Goal: Task Accomplishment & Management: Manage account settings

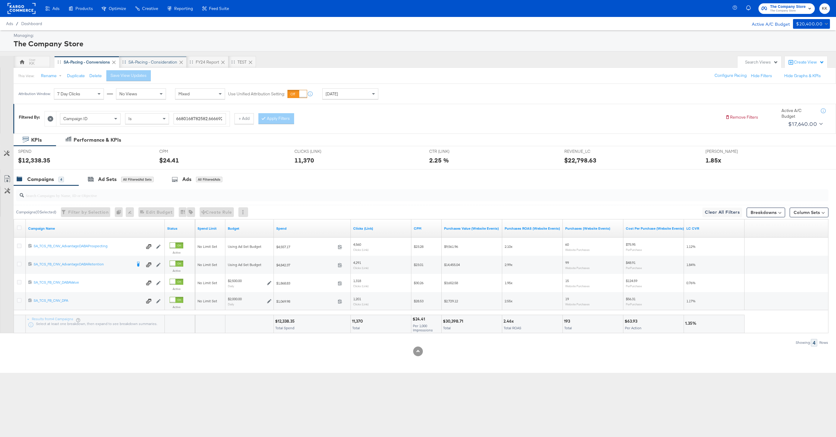
click at [149, 62] on div "SA-Pacing - Consideration" at bounding box center [152, 62] width 49 height 6
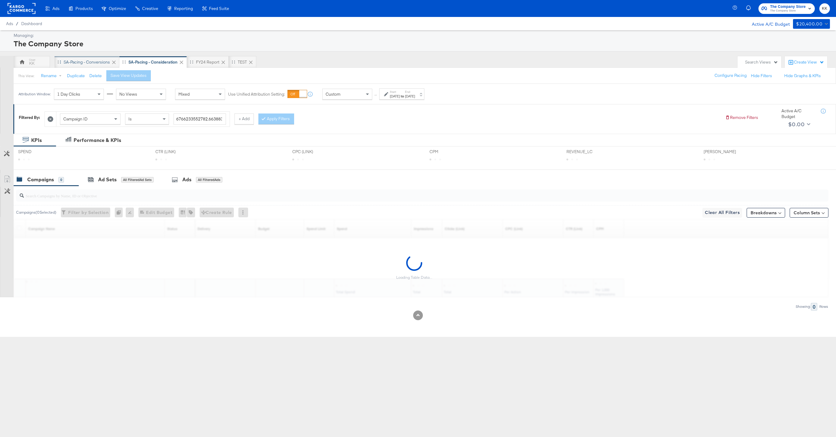
click at [76, 61] on div "SA-Pacing - Conversions" at bounding box center [87, 62] width 46 height 6
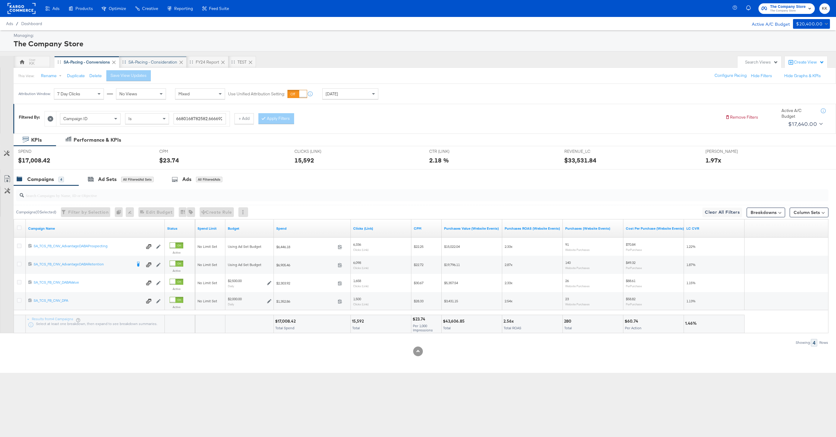
click at [155, 62] on div "SA-Pacing - Consideration" at bounding box center [152, 62] width 49 height 6
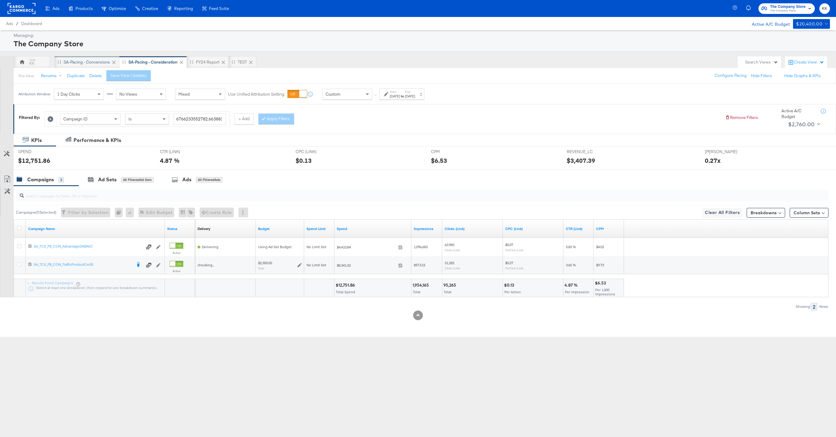
click at [86, 66] on div "SA-Pacing - Conversions" at bounding box center [87, 62] width 65 height 12
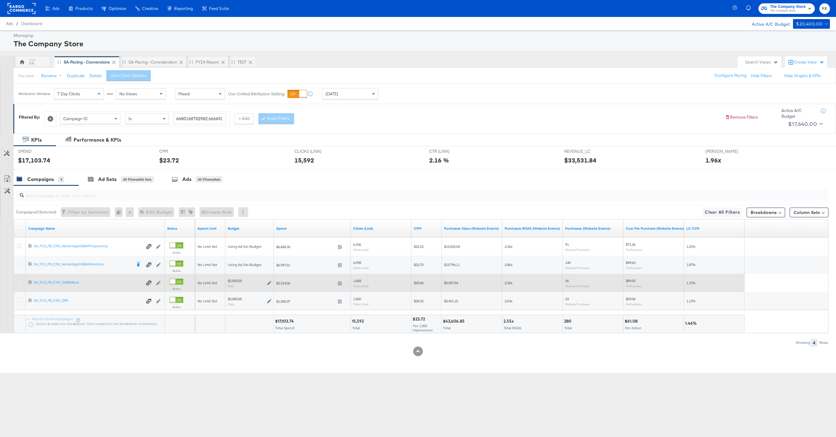
click at [18, 283] on icon at bounding box center [19, 282] width 5 height 5
click at [0, 0] on input "checkbox" at bounding box center [0, 0] width 0 height 0
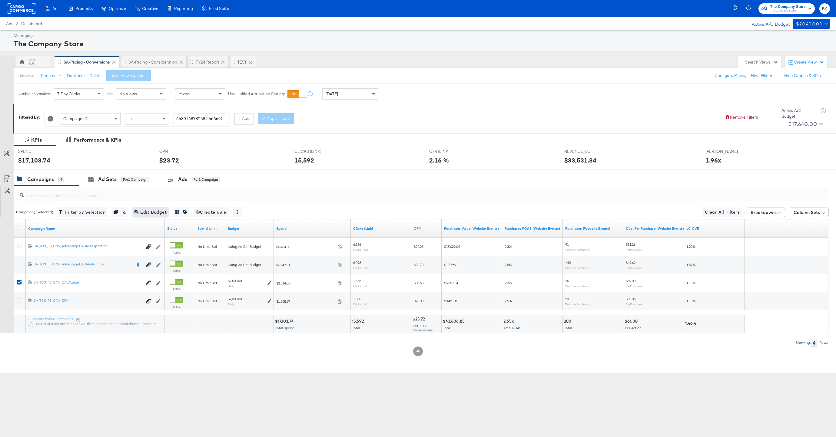
click at [153, 215] on span "Edit 1 Campaign Budget Edit Budget" at bounding box center [151, 213] width 32 height 8
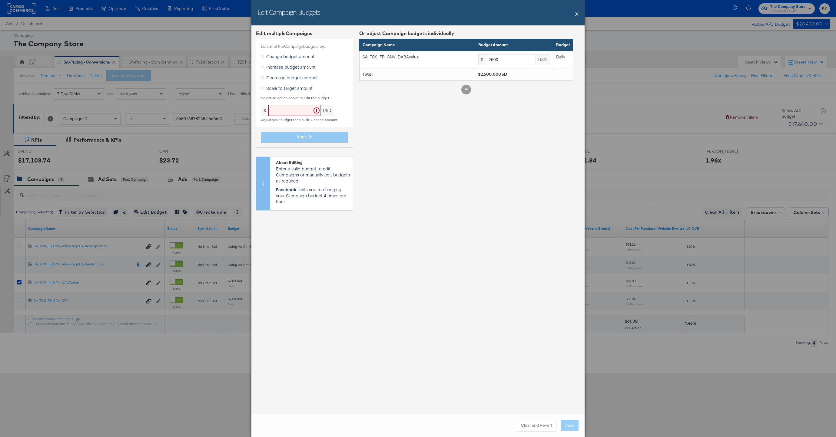
click at [279, 66] on span "Increase budget amount" at bounding box center [290, 67] width 49 height 6
click at [0, 0] on input "Increase budget amount" at bounding box center [0, 0] width 0 height 0
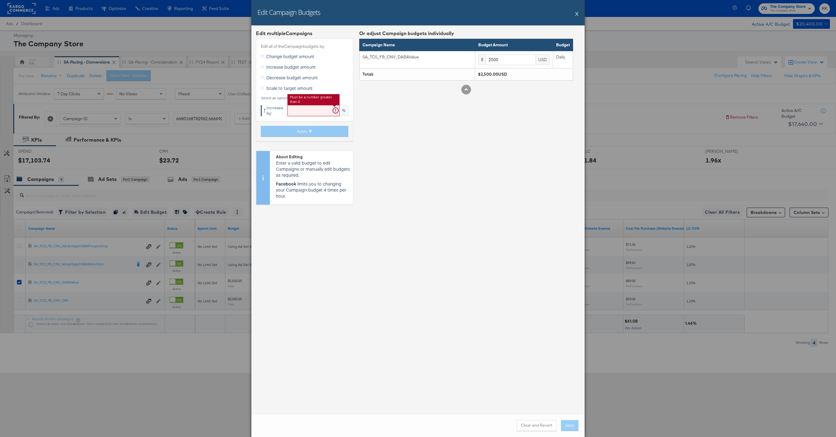
click at [305, 115] on input "text" at bounding box center [314, 110] width 52 height 11
type input "19"
click at [291, 133] on button "Apply" at bounding box center [305, 131] width 88 height 11
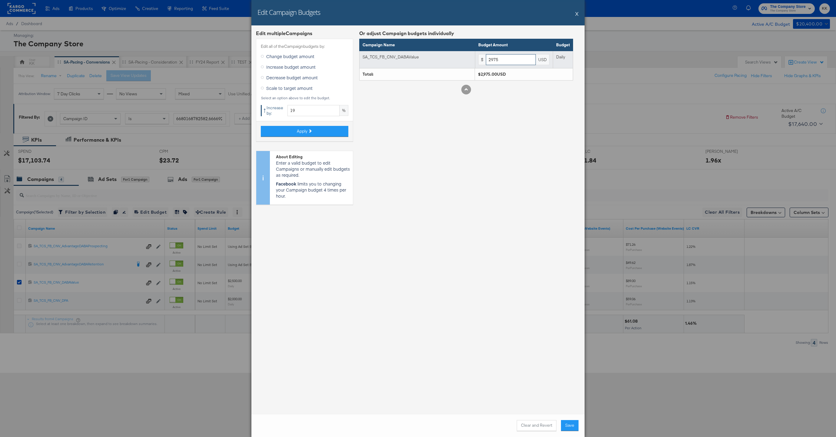
drag, startPoint x: 505, startPoint y: 61, endPoint x: 464, endPoint y: 61, distance: 41.2
click at [464, 61] on tr "SA_TCS_FB_CNV_DABAValue $ 2975 USD Daily" at bounding box center [467, 60] width 214 height 18
type input "3000"
click at [476, 105] on div "Or adjust Campaign budgets individually Campaign Name Budget Amount Budget SA_T…" at bounding box center [466, 120] width 214 height 180
click at [572, 426] on button "Save" at bounding box center [570, 426] width 18 height 11
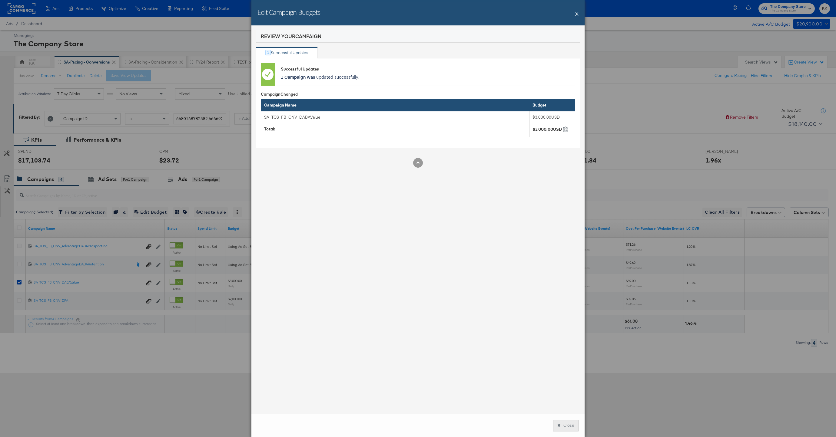
click at [559, 428] on button "Close" at bounding box center [565, 426] width 25 height 11
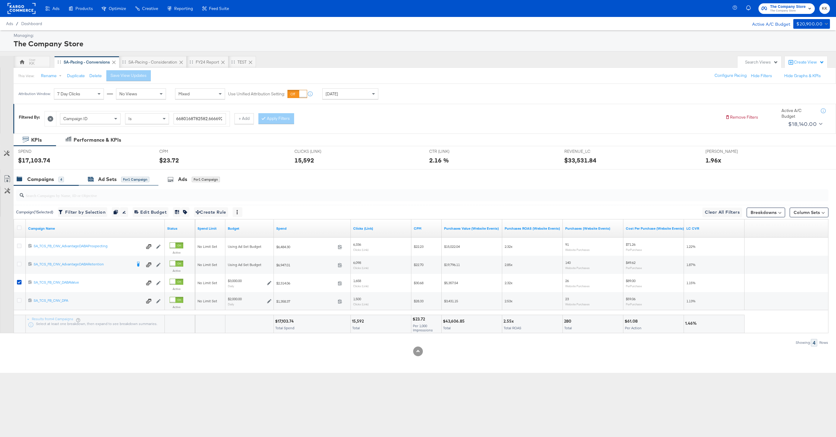
click at [88, 178] on div "Ad Sets for 1 Campaign" at bounding box center [119, 179] width 80 height 13
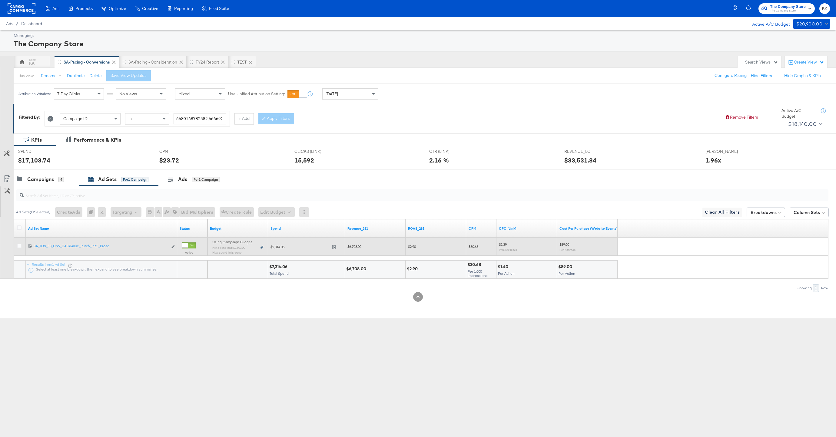
click at [262, 246] on icon at bounding box center [261, 247] width 3 height 3
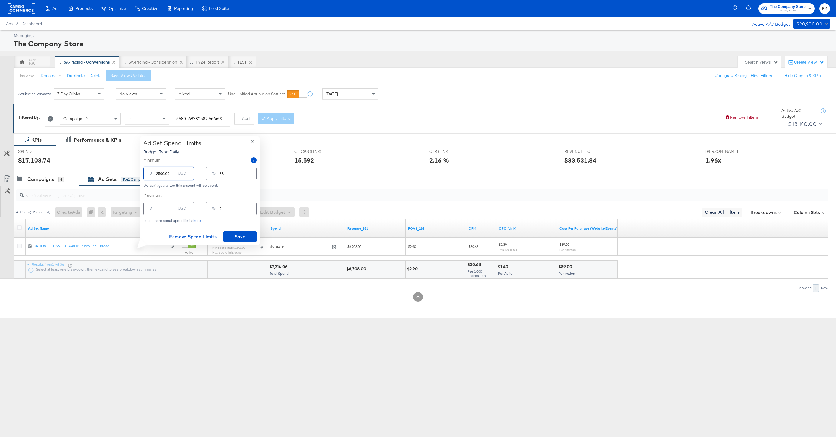
click at [160, 174] on input "2500.00" at bounding box center [165, 171] width 19 height 13
type input "200.00"
type input "7"
type input "2800.00"
type input "93"
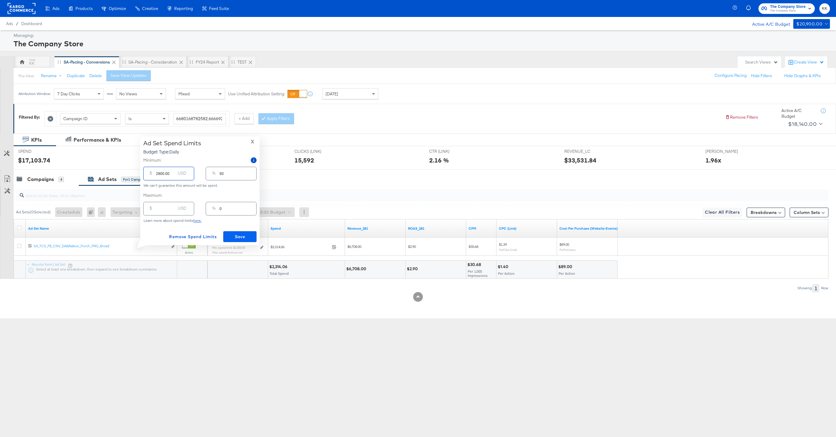
type input "2800.00"
click at [236, 234] on span "Save" at bounding box center [240, 237] width 28 height 8
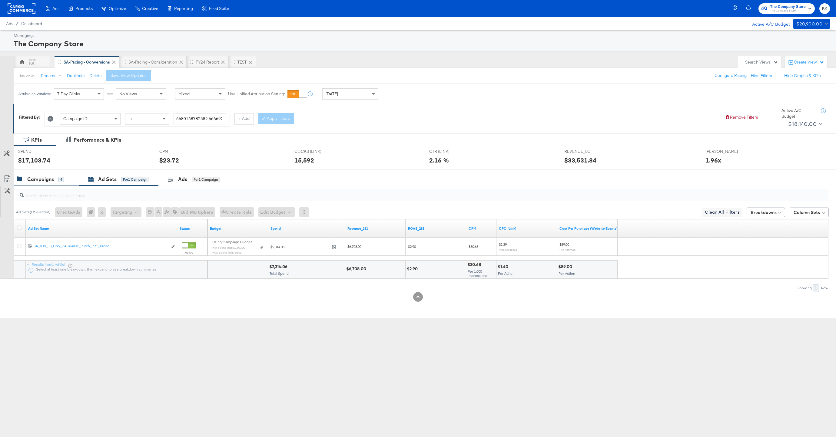
click at [49, 177] on div "Campaigns" at bounding box center [40, 179] width 27 height 7
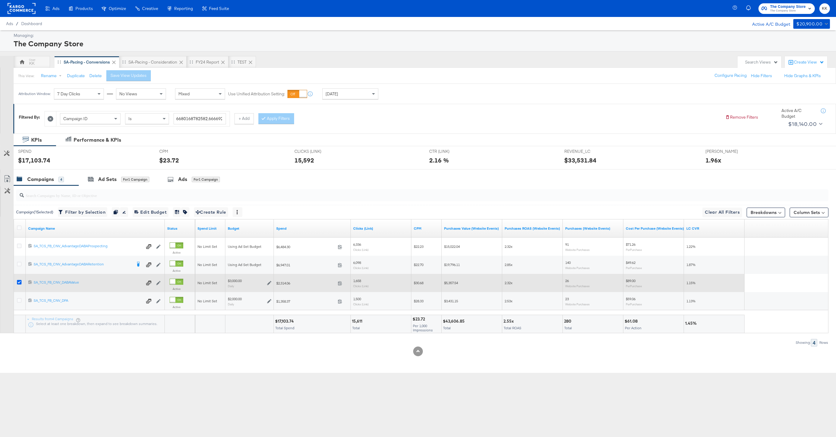
click at [19, 283] on icon at bounding box center [19, 282] width 5 height 5
click at [0, 0] on input "checkbox" at bounding box center [0, 0] width 0 height 0
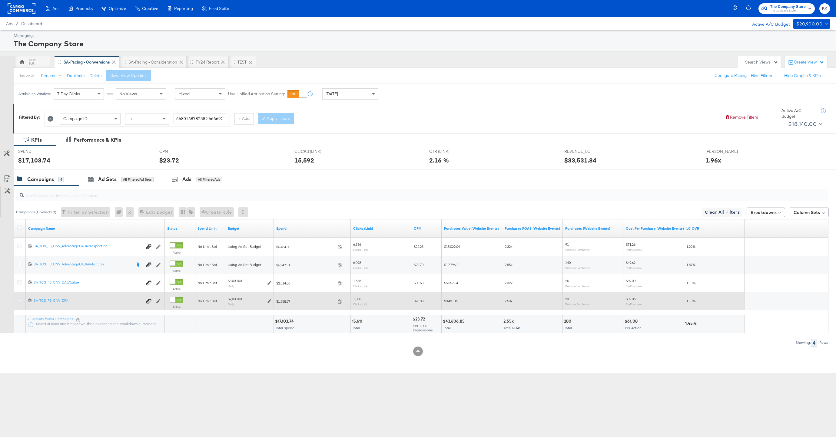
click at [20, 302] on icon at bounding box center [19, 300] width 5 height 5
click at [0, 0] on input "checkbox" at bounding box center [0, 0] width 0 height 0
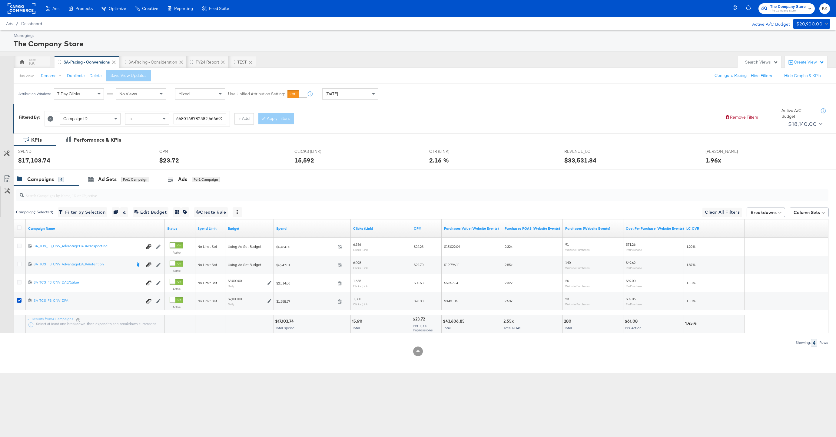
click at [120, 187] on div at bounding box center [421, 195] width 815 height 19
click at [122, 181] on div "for 1 Campaign" at bounding box center [135, 179] width 28 height 5
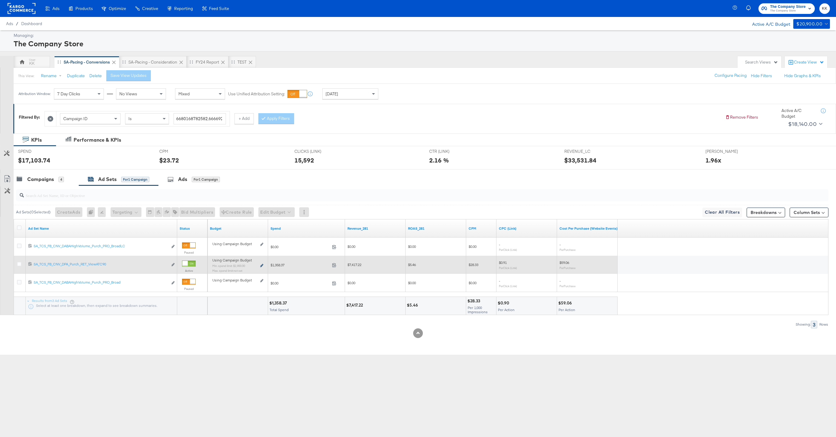
click at [263, 266] on icon at bounding box center [261, 265] width 3 height 3
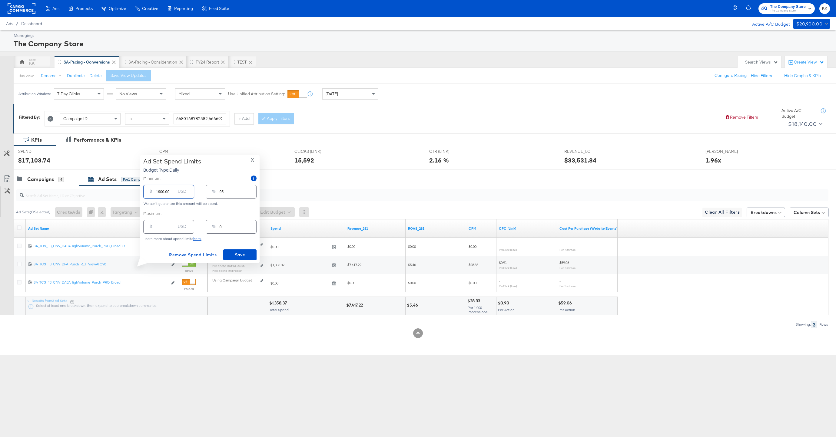
drag, startPoint x: 160, startPoint y: 190, endPoint x: 160, endPoint y: 201, distance: 11.2
click at [160, 191] on input "1900.00" at bounding box center [165, 189] width 19 height 13
type input "100.00"
type input "5"
type input "00.00"
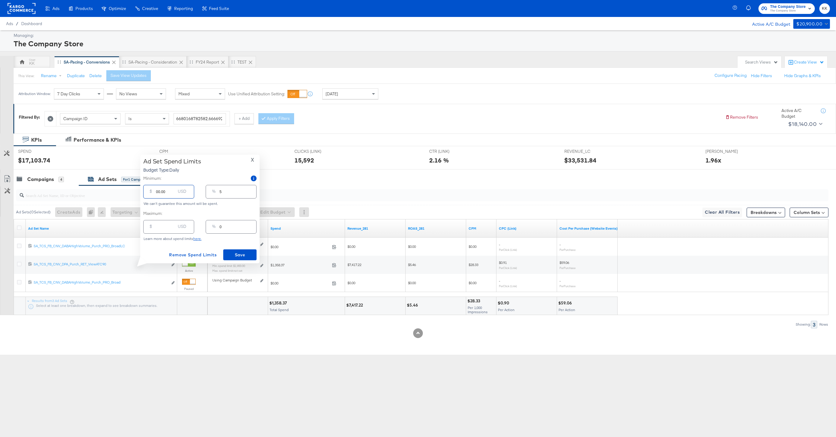
type input "0"
type input "100.00"
type input "5"
type input "100.00"
click at [160, 227] on input "number" at bounding box center [165, 224] width 19 height 13
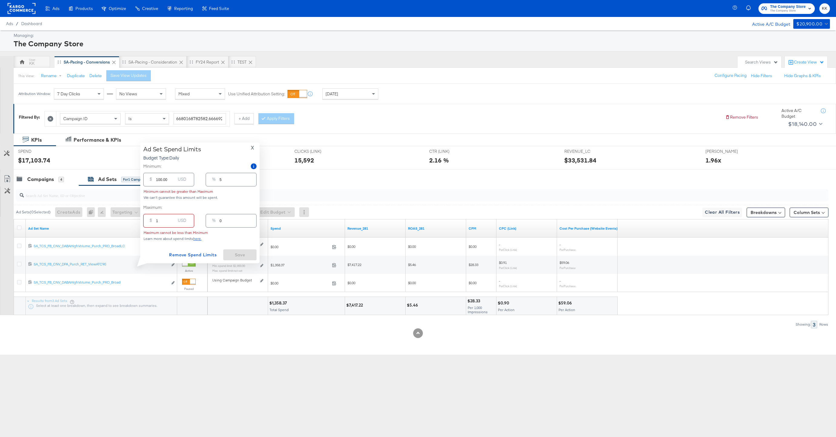
type input "15"
type input "1"
type input "150"
type input "8"
type input "1500"
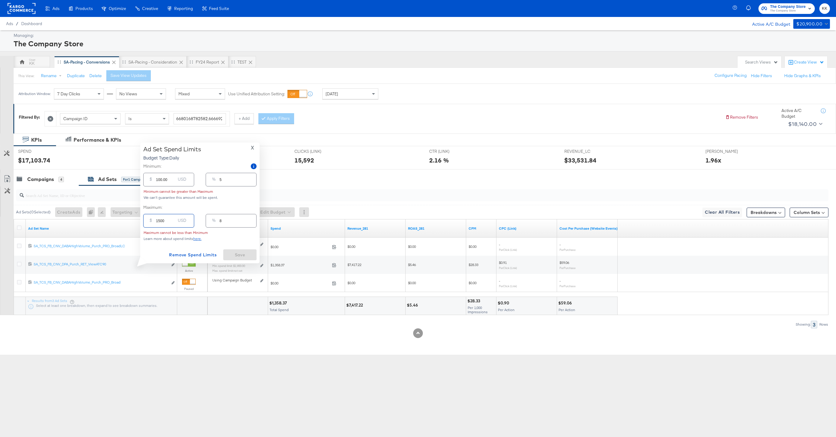
type input "75"
click at [242, 254] on span "Save" at bounding box center [240, 255] width 28 height 8
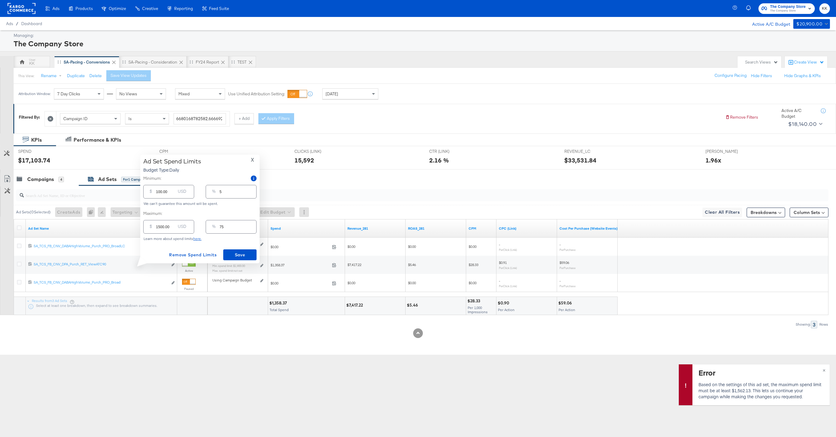
drag, startPoint x: 161, startPoint y: 228, endPoint x: 162, endPoint y: 239, distance: 11.3
click at [161, 229] on input "1500.00" at bounding box center [165, 224] width 19 height 13
type input "150.00"
type input "8"
type input "1580.00"
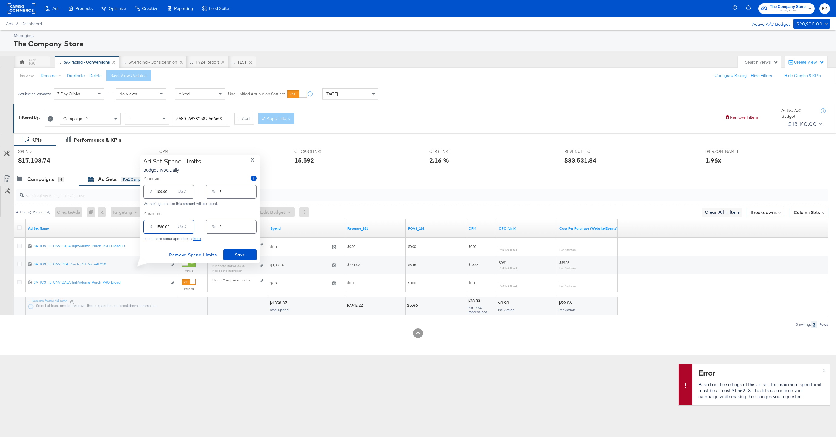
type input "79"
type input "1580.00"
click at [246, 255] on span "Save" at bounding box center [240, 255] width 28 height 8
click at [824, 371] on span "×" at bounding box center [824, 370] width 3 height 7
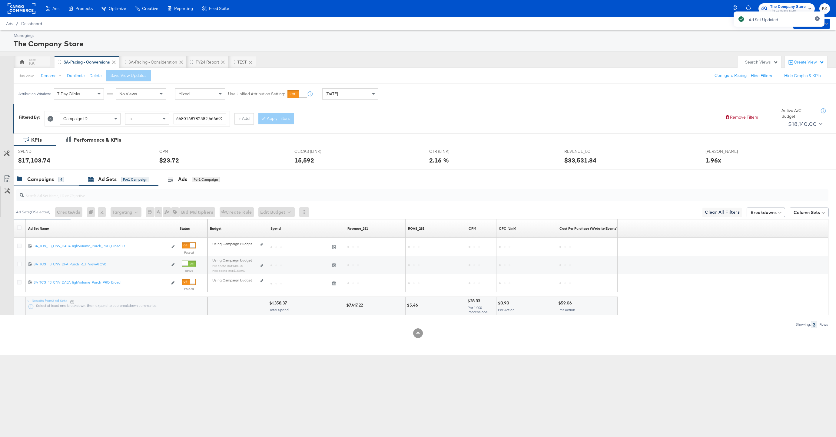
click at [48, 179] on div "Campaigns" at bounding box center [40, 179] width 27 height 7
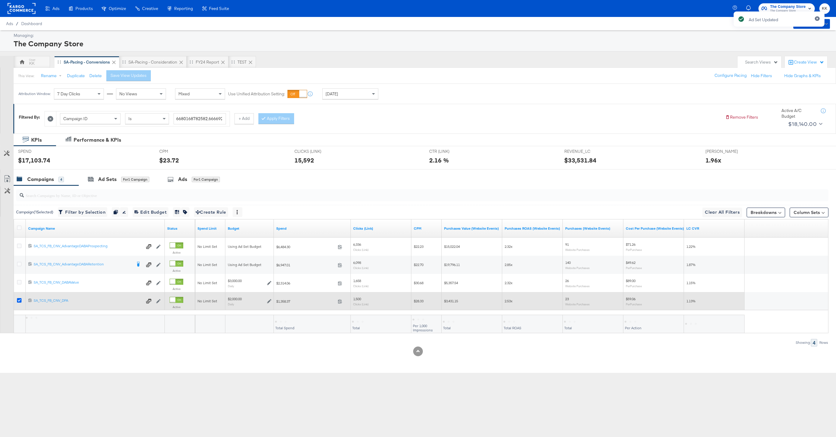
click at [18, 301] on icon at bounding box center [19, 300] width 5 height 5
click at [0, 0] on input "checkbox" at bounding box center [0, 0] width 0 height 0
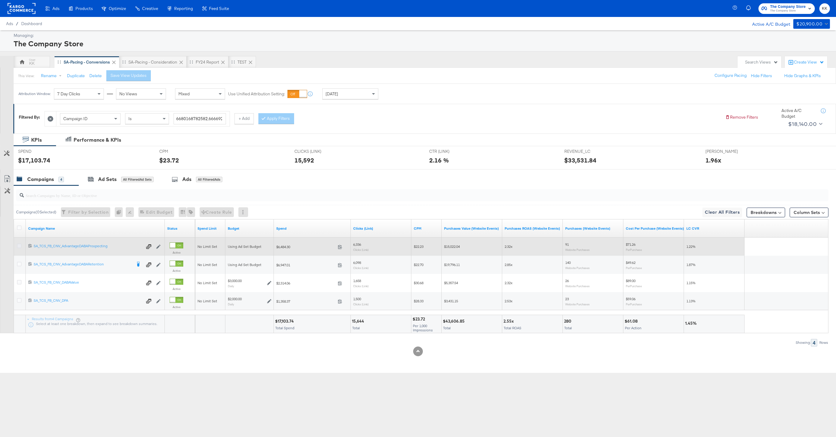
click at [19, 244] on icon at bounding box center [19, 246] width 5 height 5
click at [0, 0] on input "checkbox" at bounding box center [0, 0] width 0 height 0
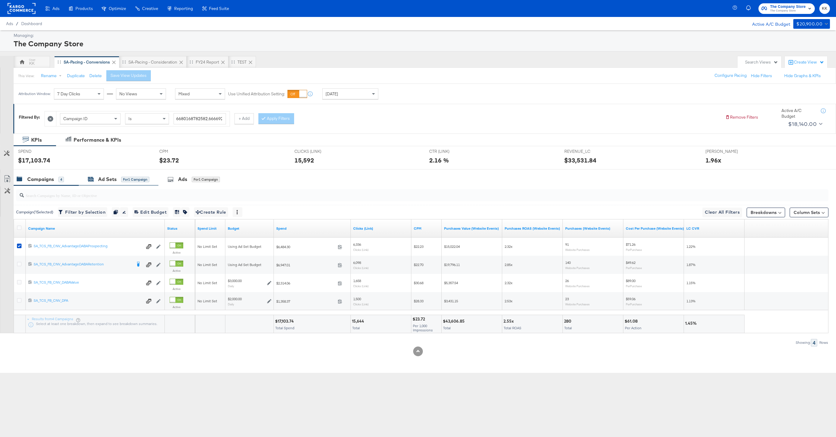
click at [110, 179] on div "Ad Sets" at bounding box center [107, 179] width 18 height 7
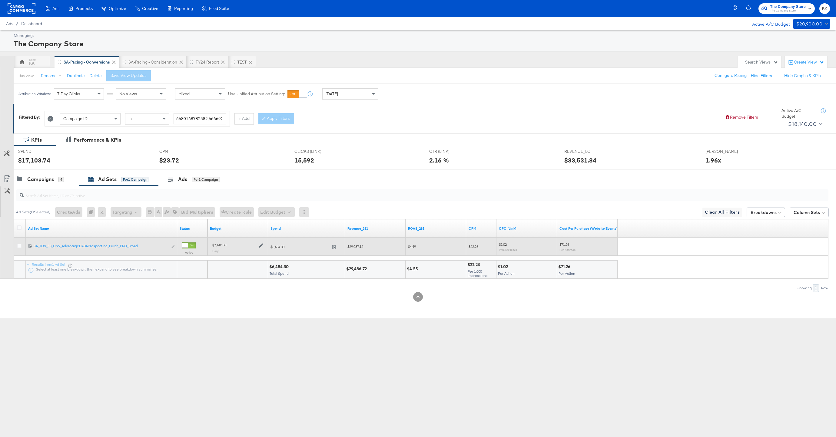
click at [261, 246] on icon at bounding box center [261, 246] width 4 height 4
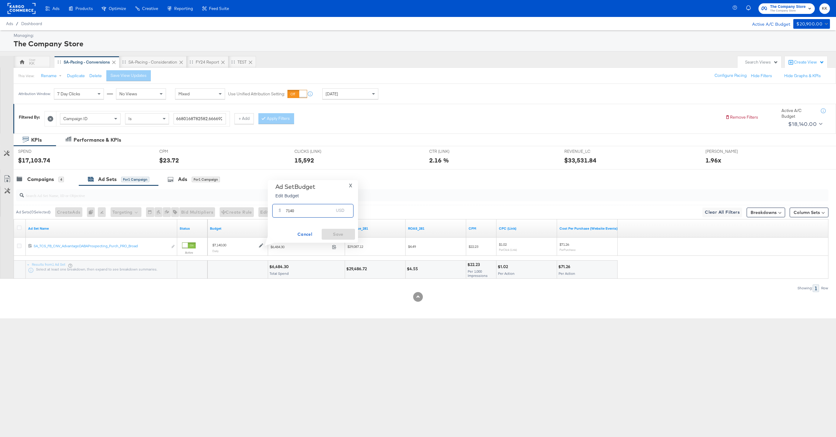
drag, startPoint x: 296, startPoint y: 210, endPoint x: 276, endPoint y: 210, distance: 19.4
click at [276, 210] on div "$ 7140 USD" at bounding box center [312, 211] width 81 height 14
type input "6700"
click at [346, 234] on span "Save" at bounding box center [338, 235] width 28 height 8
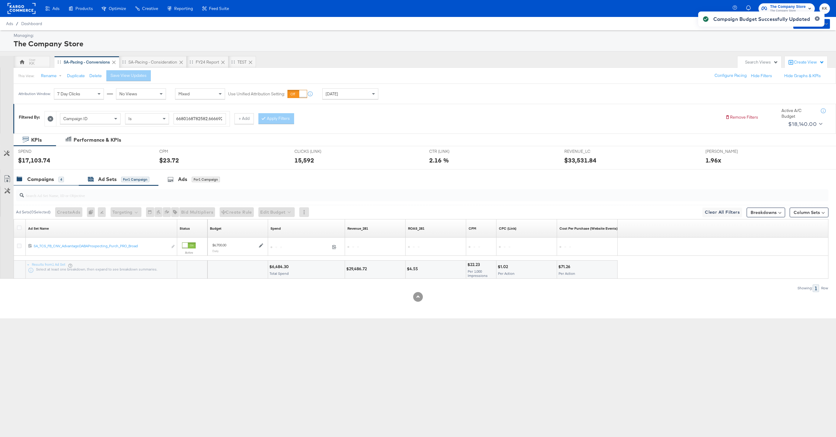
click at [52, 183] on div "Campaigns" at bounding box center [40, 179] width 27 height 7
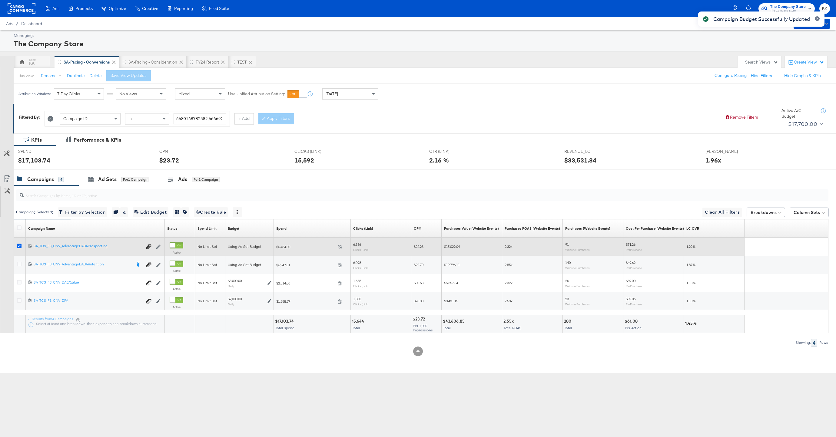
click at [21, 246] on icon at bounding box center [19, 246] width 5 height 5
click at [0, 0] on input "checkbox" at bounding box center [0, 0] width 0 height 0
